Goal: Information Seeking & Learning: Understand process/instructions

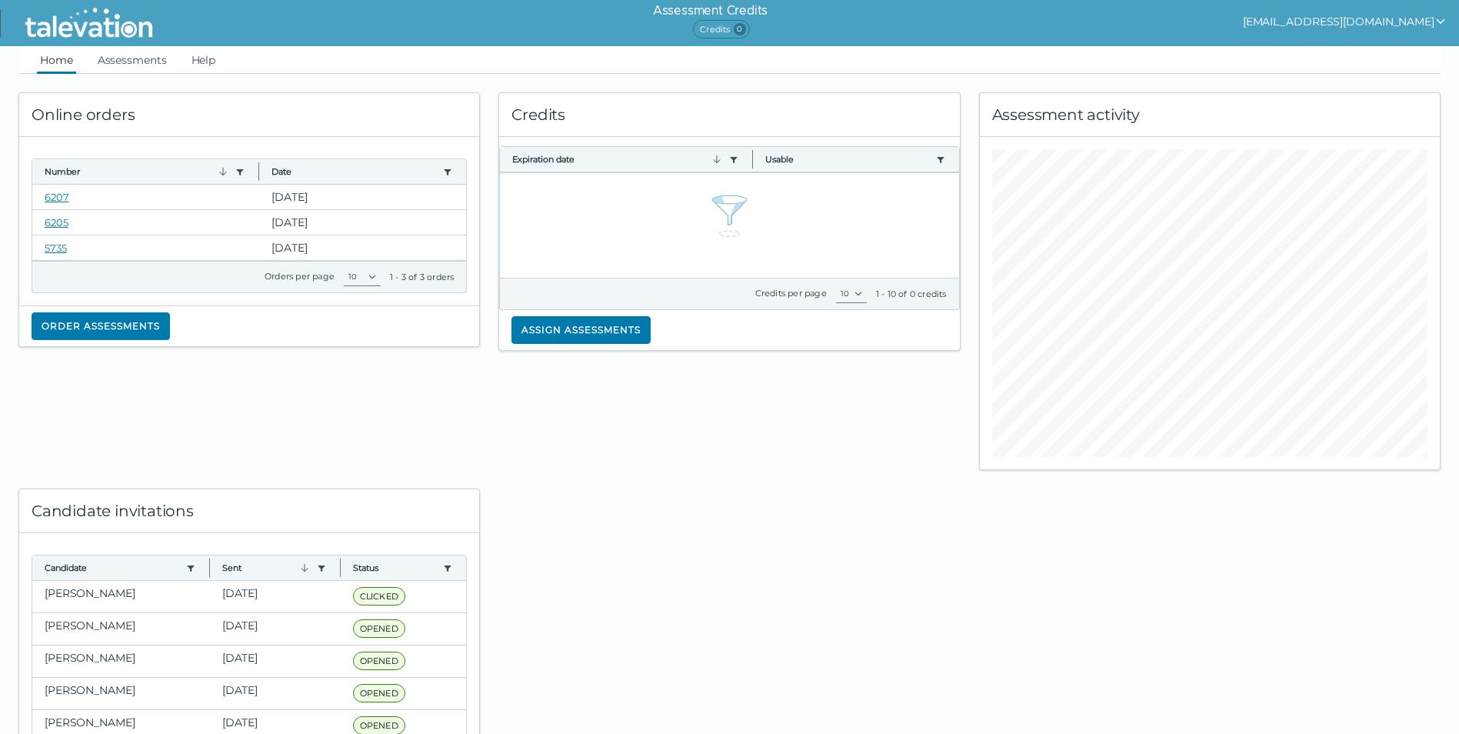
click at [1441, 23] on icon "show user actions" at bounding box center [1441, 21] width 8 height 5
click at [152, 61] on link "Assessments" at bounding box center [132, 60] width 75 height 28
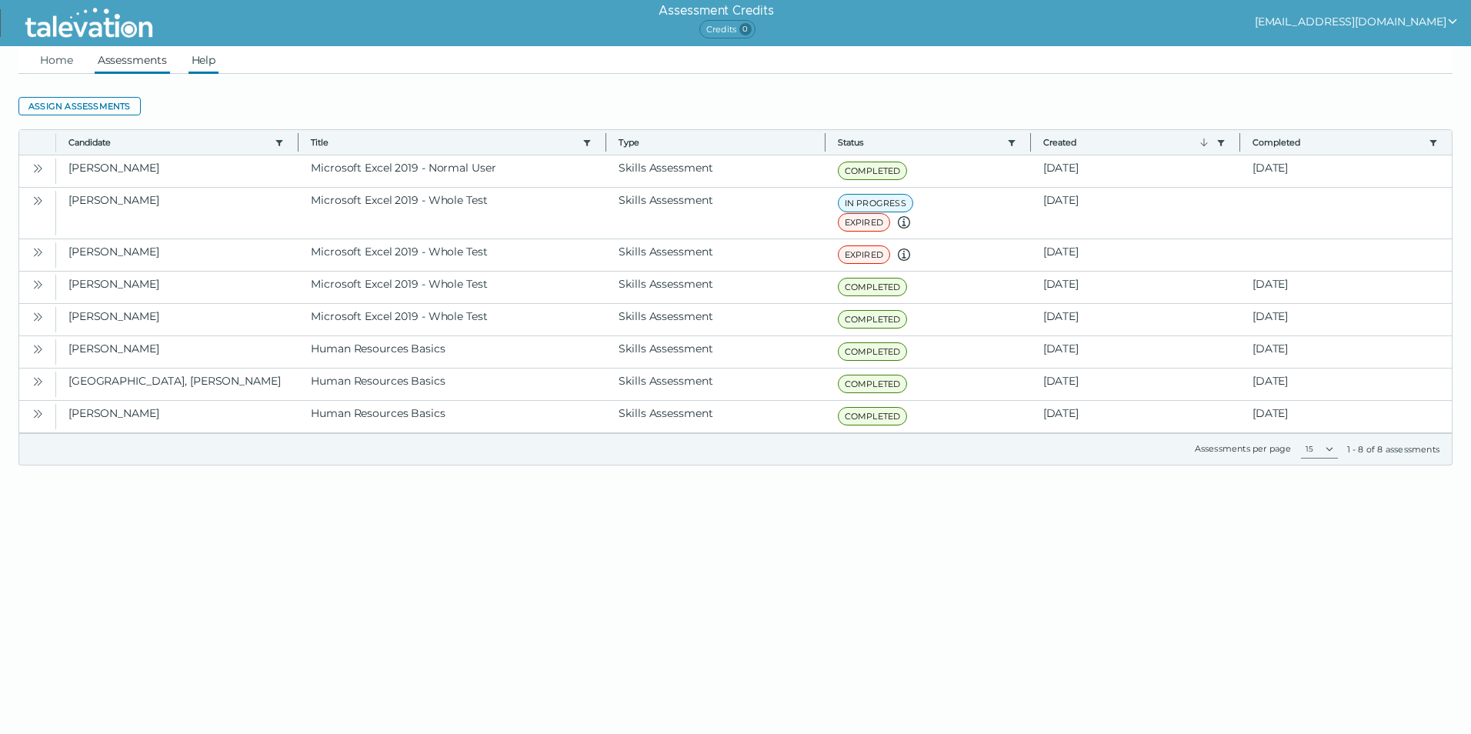
click at [209, 62] on link "Help" at bounding box center [203, 60] width 31 height 28
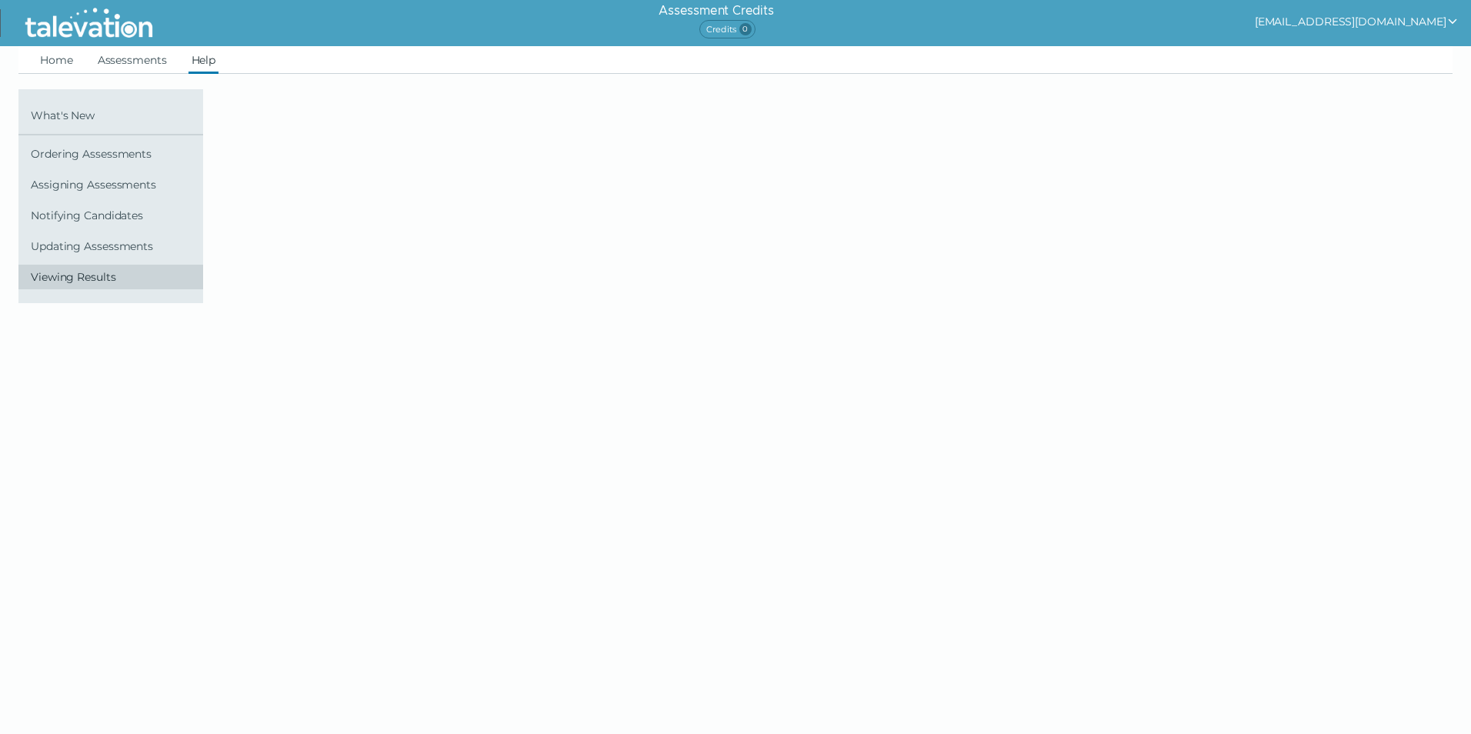
click at [102, 277] on span "Viewing Results" at bounding box center [114, 277] width 166 height 12
click at [74, 274] on span "Viewing Results" at bounding box center [114, 277] width 166 height 12
click at [102, 205] on link "Notifying Candidates" at bounding box center [110, 215] width 185 height 25
click at [108, 221] on span "Notifying Candidates" at bounding box center [114, 215] width 166 height 12
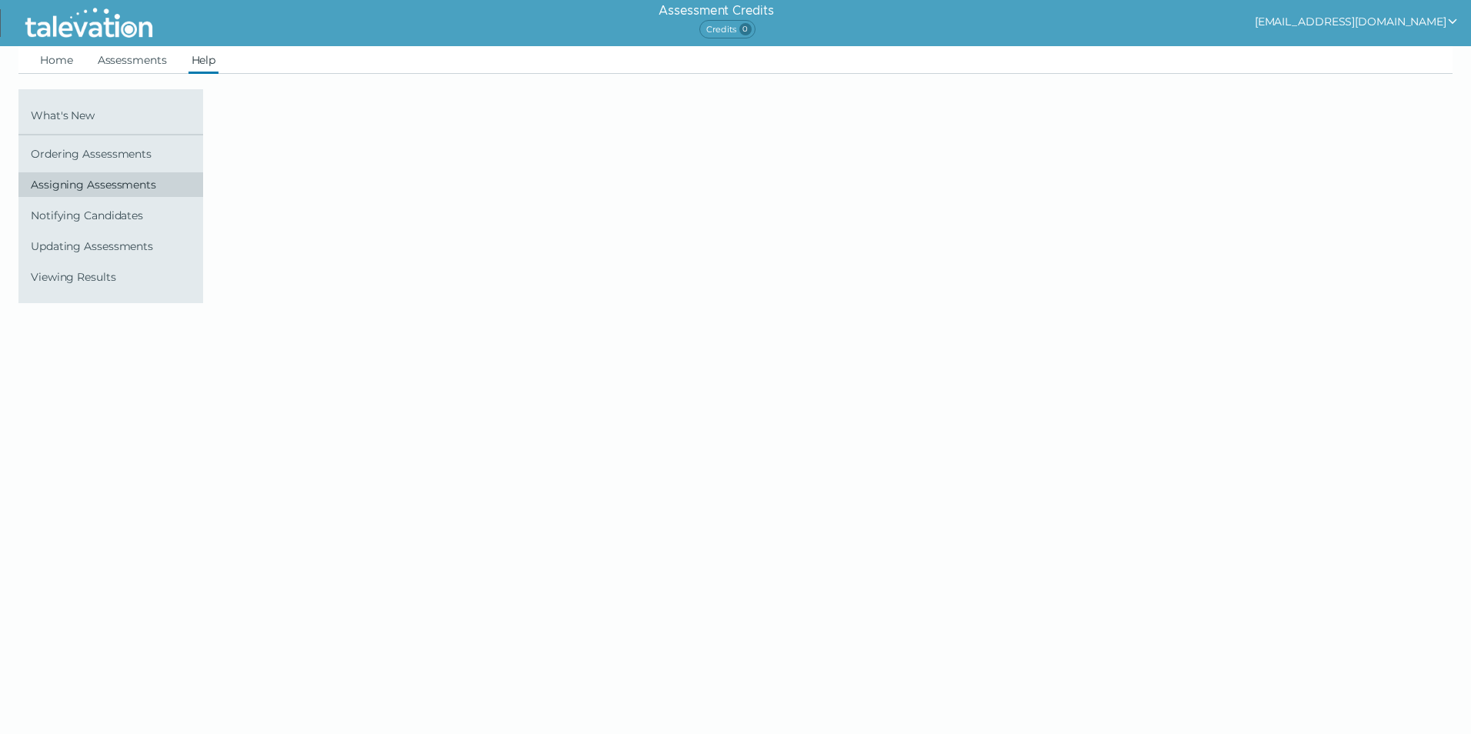
click at [107, 189] on span "Assigning Assessments" at bounding box center [114, 184] width 166 height 12
click at [108, 155] on span "Ordering Assessments" at bounding box center [114, 154] width 166 height 12
click at [85, 105] on link "What's New" at bounding box center [110, 115] width 185 height 25
click at [78, 128] on div "What's New Ordering Assessments Assigning Assessments Notifying Candidates Upda…" at bounding box center [110, 189] width 185 height 200
click at [75, 125] on link "What's New" at bounding box center [110, 115] width 185 height 25
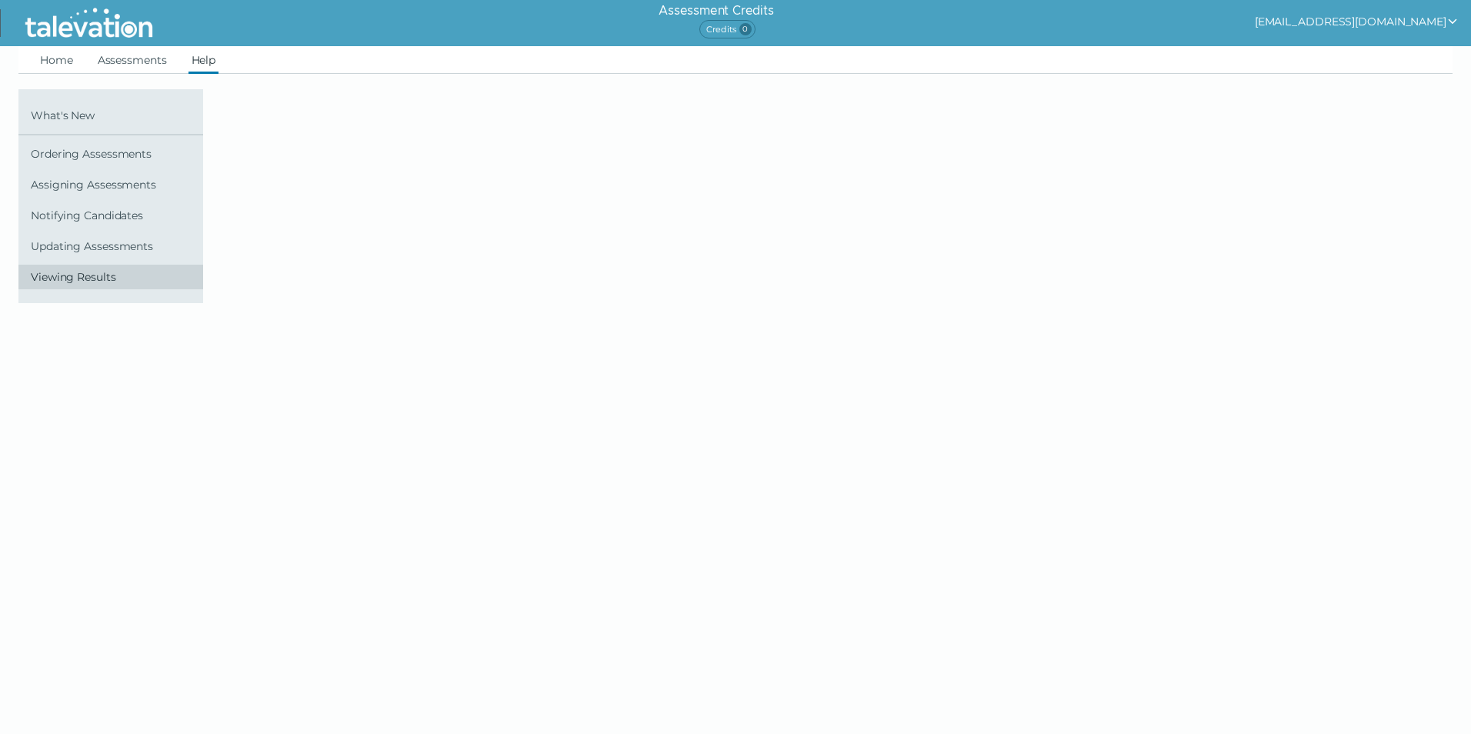
click at [68, 276] on span "Viewing Results" at bounding box center [114, 277] width 166 height 12
click at [1448, 18] on icon "show user actions" at bounding box center [1452, 21] width 12 height 12
click at [1421, 52] on div "Sign out" at bounding box center [1387, 51] width 91 height 18
